Goal: Ask a question: Seek information or help from site administrators or community

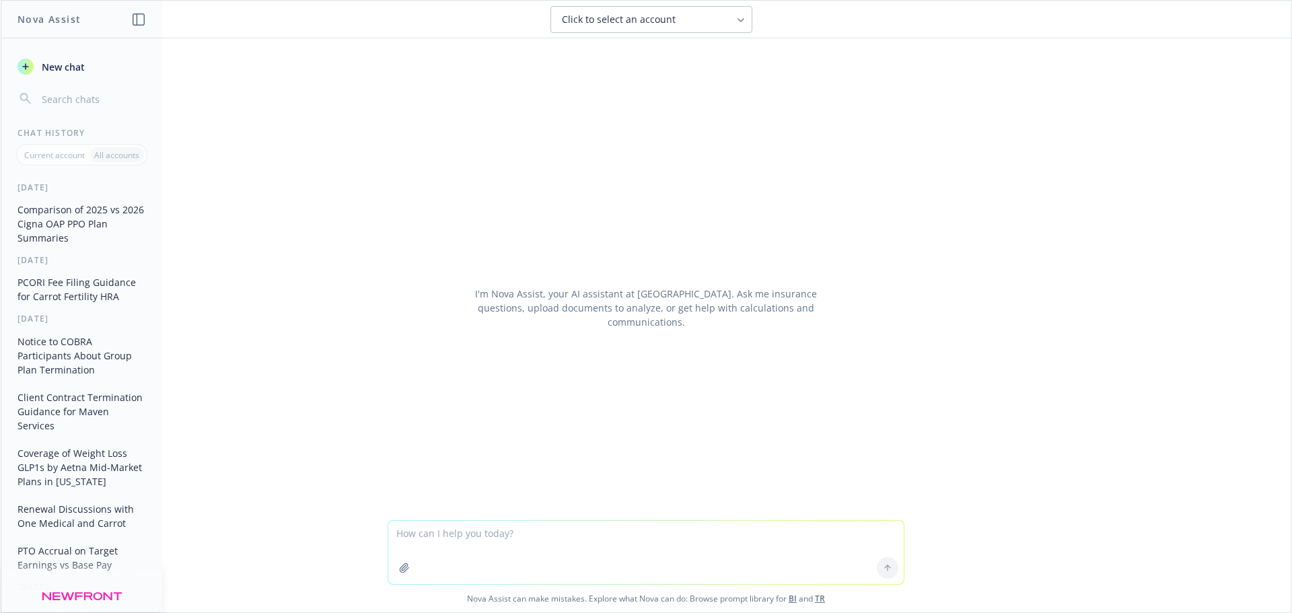
drag, startPoint x: 0, startPoint y: 0, endPoint x: 505, endPoint y: 531, distance: 732.8
click at [505, 531] on textarea at bounding box center [646, 552] width 516 height 63
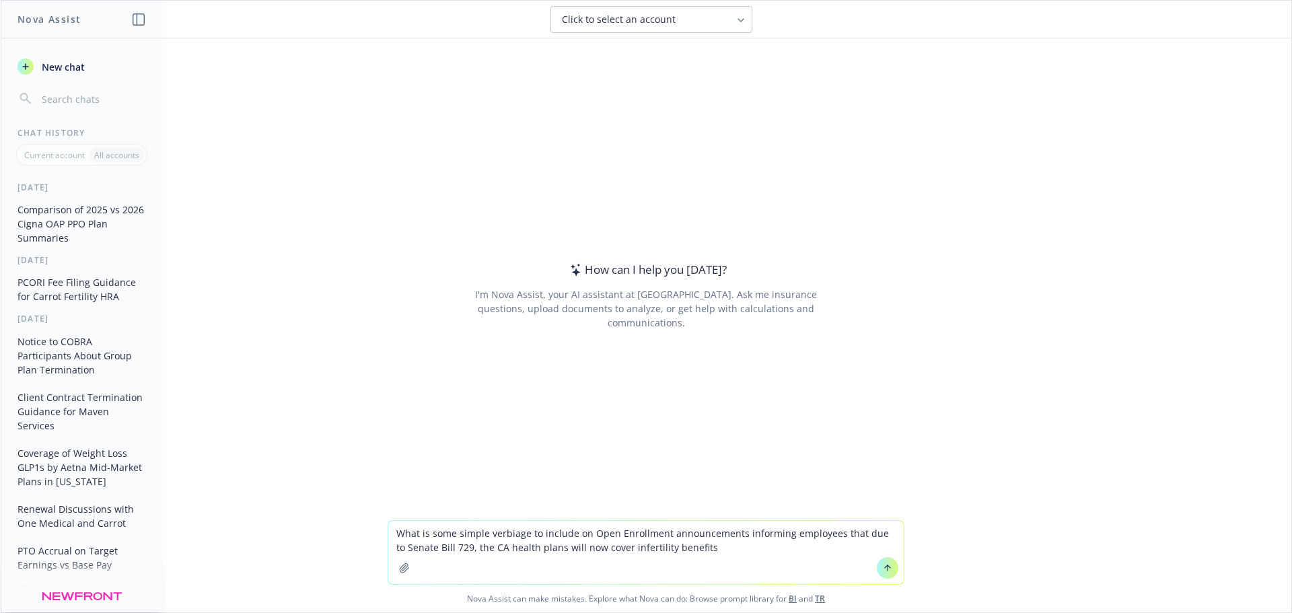
type textarea "What is some simple verbiage to include on Open Enrollment announcements inform…"
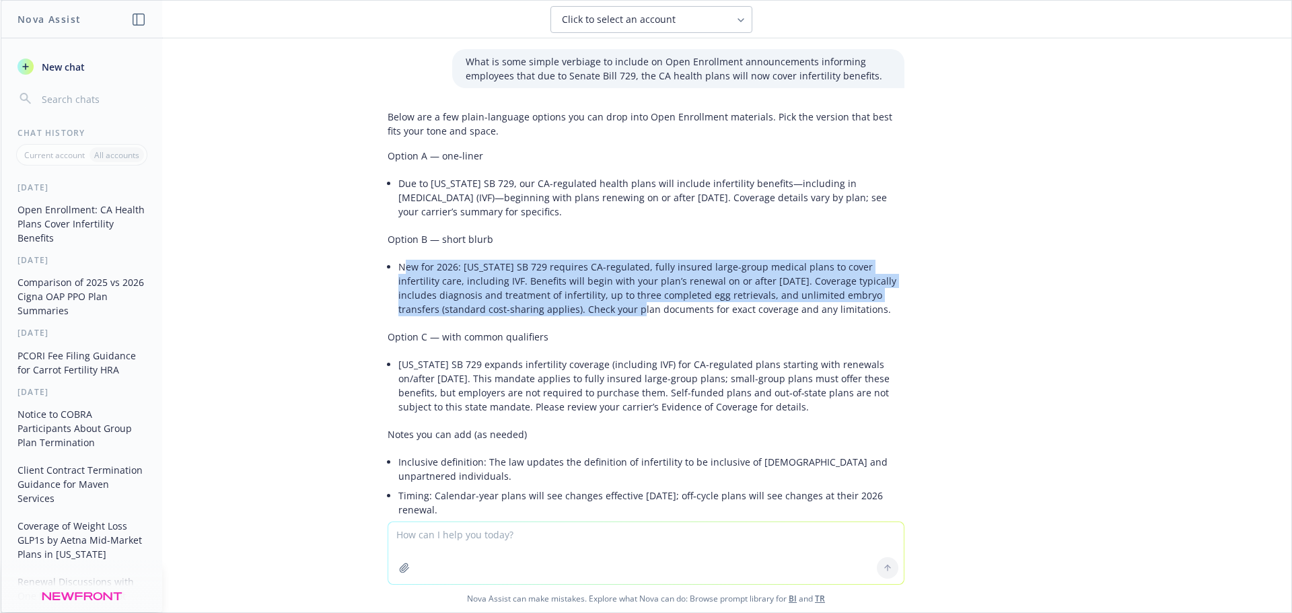
drag, startPoint x: 394, startPoint y: 269, endPoint x: 591, endPoint y: 319, distance: 202.8
click at [588, 318] on li "New for 2026: [US_STATE] SB 729 requires CA-regulated, fully insured large-grou…" at bounding box center [652, 288] width 506 height 62
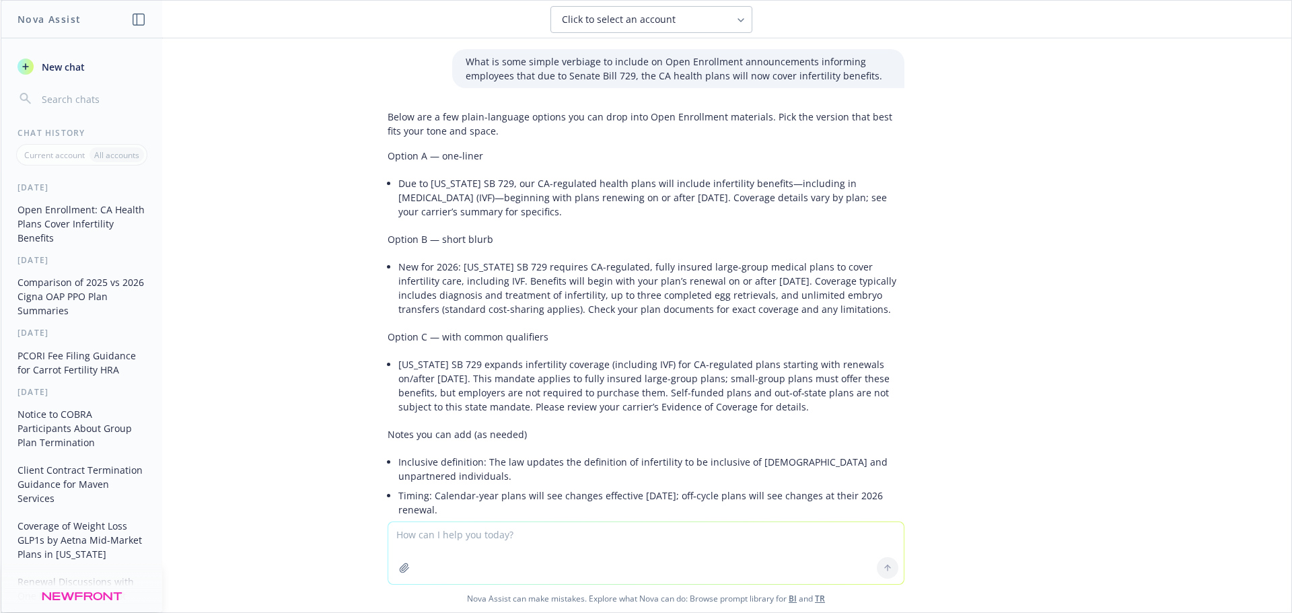
click at [677, 323] on div "Below are a few plain-language options you can drop into Open Enrollment materi…" at bounding box center [646, 378] width 517 height 549
drag, startPoint x: 871, startPoint y: 326, endPoint x: 390, endPoint y: 269, distance: 484.8
click at [390, 269] on div "What is some simple verbiage to include on Open Enrollment announcements inform…" at bounding box center [646, 279] width 1291 height 483
drag, startPoint x: 568, startPoint y: 211, endPoint x: 388, endPoint y: 185, distance: 181.5
click at [399, 185] on li "Due to [US_STATE] SB 729, our CA-regulated health plans will include infertilit…" at bounding box center [652, 198] width 506 height 48
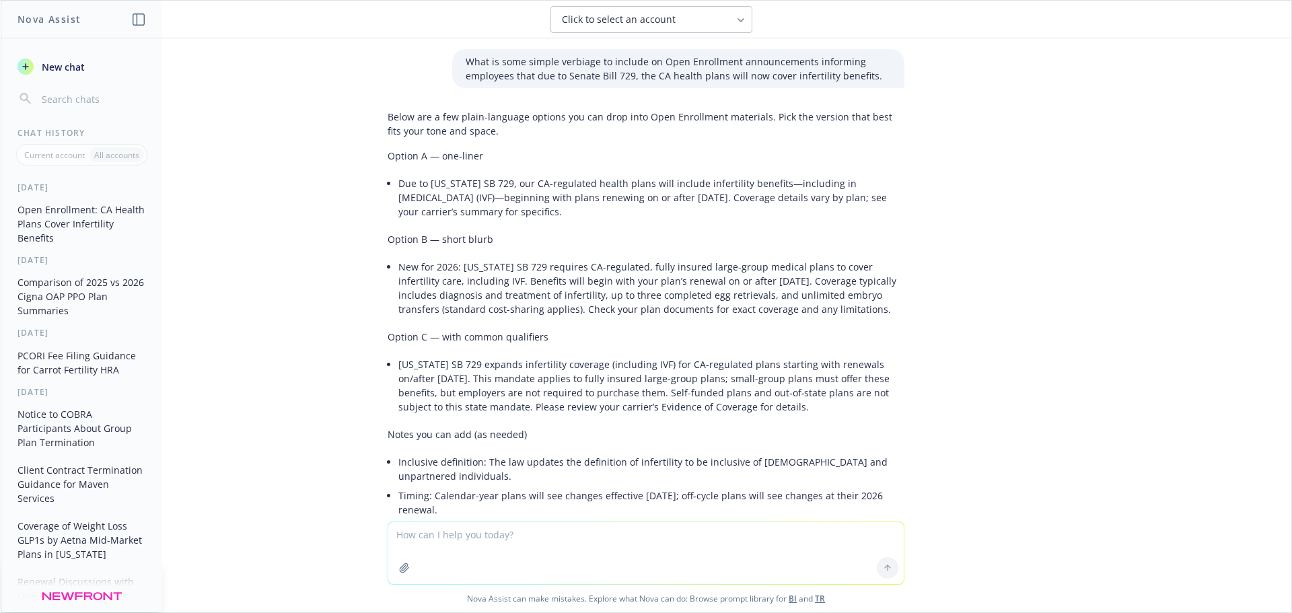
copy li "Due to [US_STATE] SB 729, our CA-regulated health plans will include infertilit…"
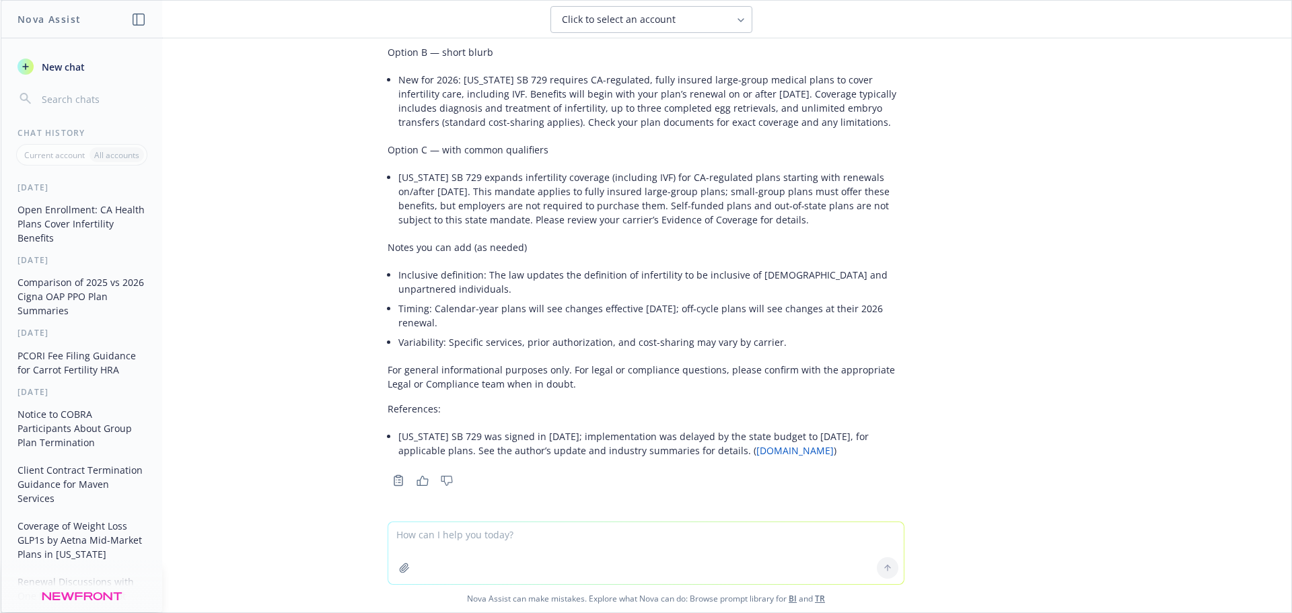
scroll to position [188, 0]
click at [470, 547] on textarea at bounding box center [646, 553] width 516 height 62
paste textarea "Due to [US_STATE] SB 729, our CA-regulated health plans (or be specific here, i…"
type textarea "Fine tune this: Due to [US_STATE] SB 729, our CA-regulated health plans (or be …"
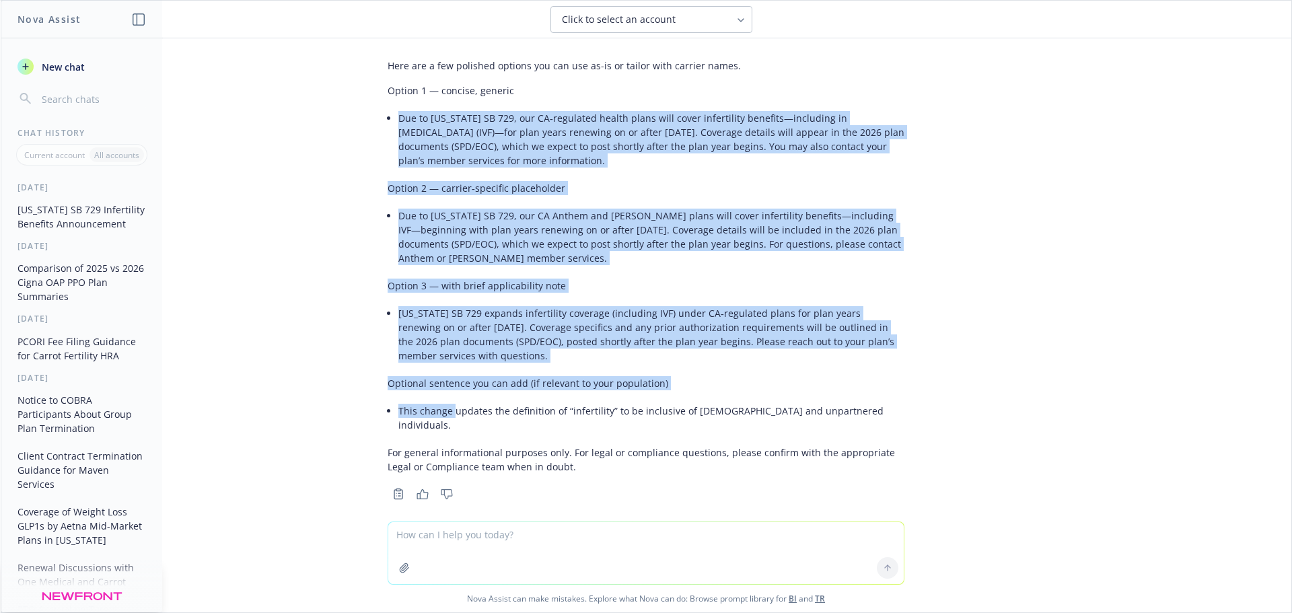
scroll to position [670, 0]
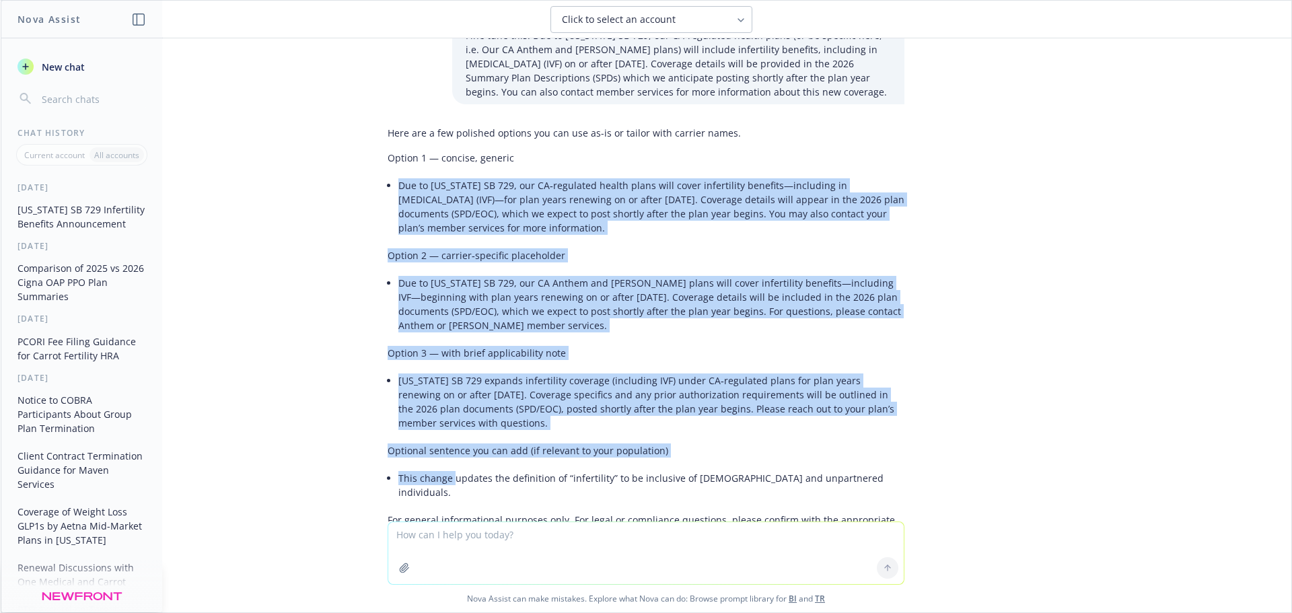
click at [564, 237] on li "Due to [US_STATE] SB 729, our CA‑regulated health plans will cover infertility …" at bounding box center [652, 207] width 506 height 62
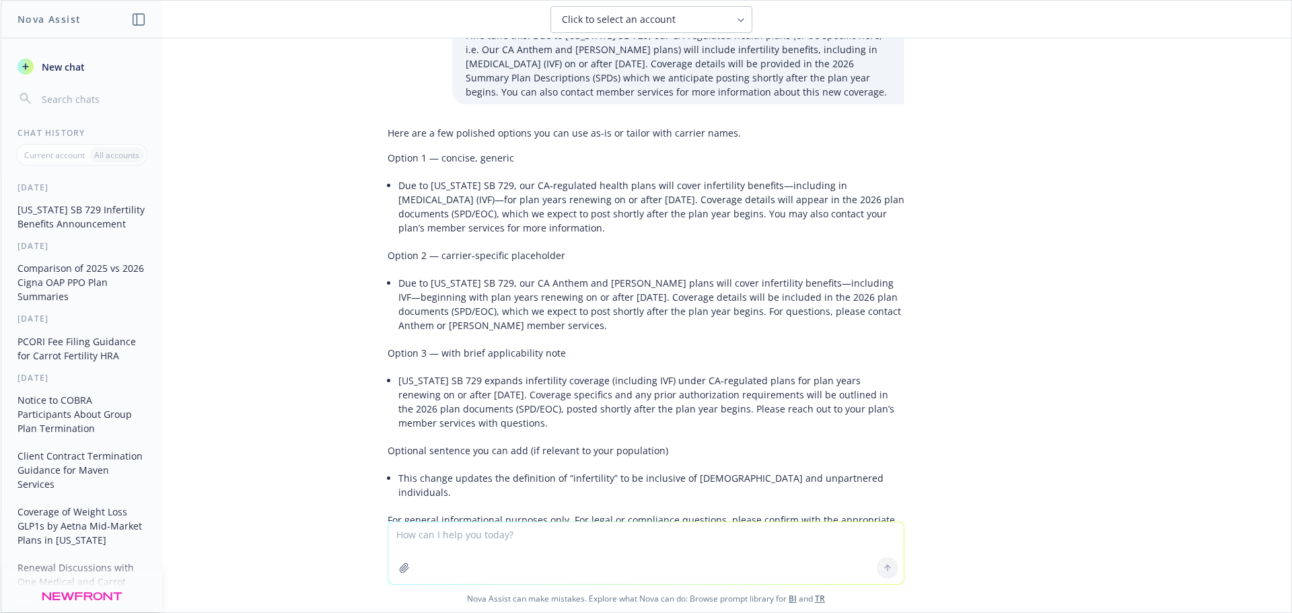
drag, startPoint x: 546, startPoint y: 226, endPoint x: 485, endPoint y: 215, distance: 61.5
click at [485, 215] on li "Due to [US_STATE] SB 729, our CA‑regulated health plans will cover infertility …" at bounding box center [652, 207] width 506 height 62
click at [757, 237] on li "Due to [US_STATE] SB 729, our CA‑regulated health plans will cover infertility …" at bounding box center [652, 207] width 506 height 62
drag, startPoint x: 646, startPoint y: 201, endPoint x: 660, endPoint y: 227, distance: 29.6
click at [660, 227] on li "Due to [US_STATE] SB 729, our CA‑regulated health plans will cover infertility …" at bounding box center [652, 207] width 506 height 62
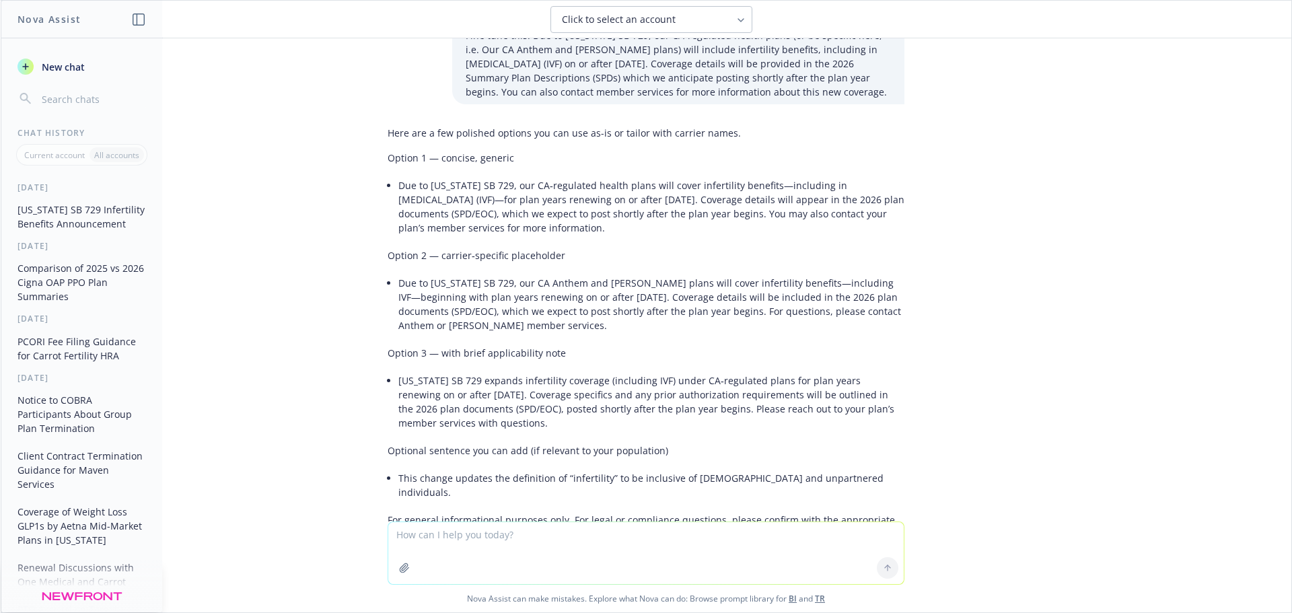
copy li "Coverage details will appear in the 2026 plan documents (SPD/EOC), which we exp…"
